Goal: Task Accomplishment & Management: Manage account settings

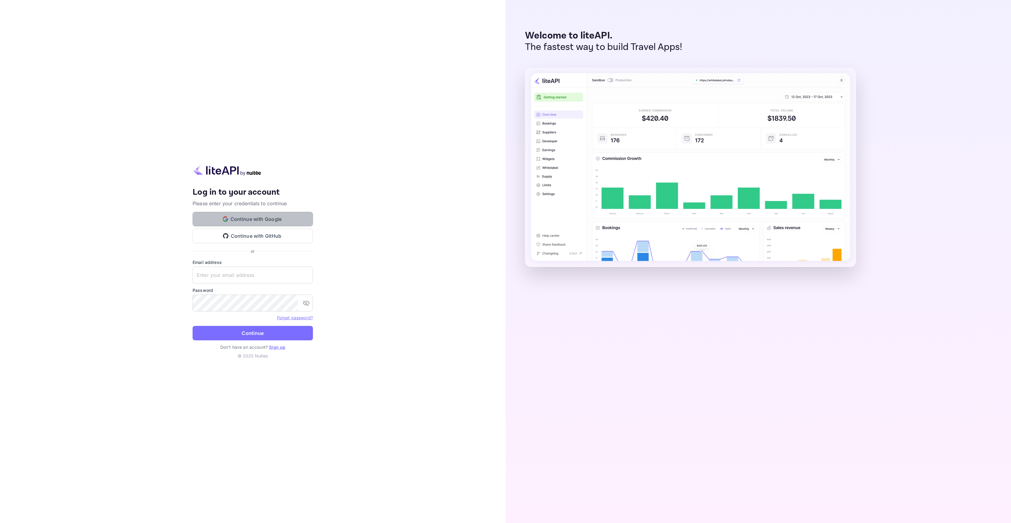
click at [269, 215] on button "Continue with Google" at bounding box center [252, 219] width 120 height 14
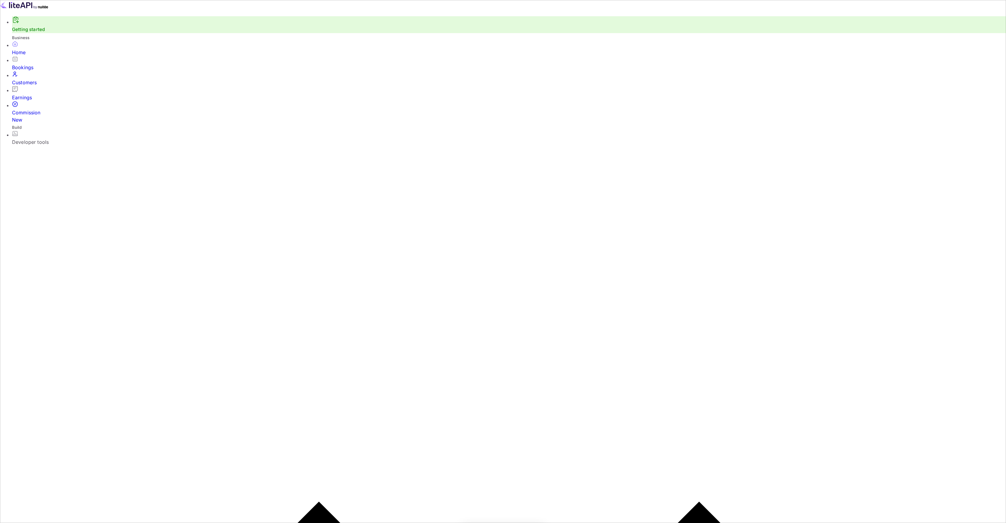
scroll to position [93, 296]
click at [30, 83] on div "Customers" at bounding box center [509, 82] width 994 height 7
click at [37, 109] on div "Commission New" at bounding box center [511, 116] width 999 height 14
